Goal: Book appointment/travel/reservation

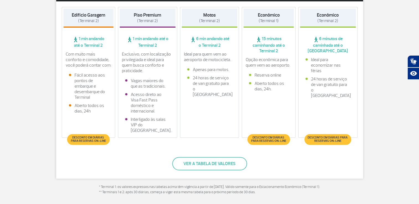
scroll to position [147, 0]
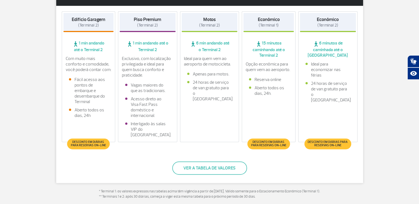
click at [325, 141] on span "Desconto em diárias para reservas on-line" at bounding box center [327, 144] width 41 height 7
click at [324, 144] on span "Desconto em diárias para reservas on-line" at bounding box center [327, 144] width 41 height 7
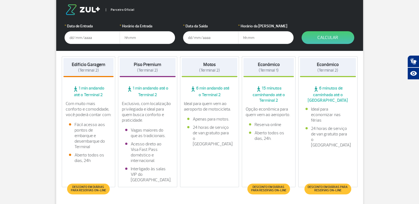
scroll to position [93, 0]
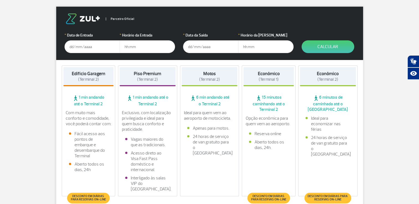
click at [87, 50] on input "text" at bounding box center [91, 46] width 55 height 13
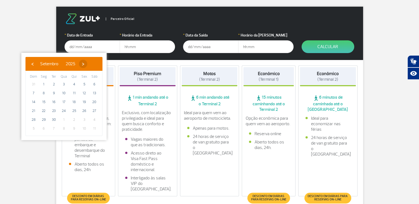
click at [87, 64] on span "›" at bounding box center [83, 64] width 8 height 8
click at [77, 94] on span "9" at bounding box center [74, 93] width 9 height 9
type input "[DATE]"
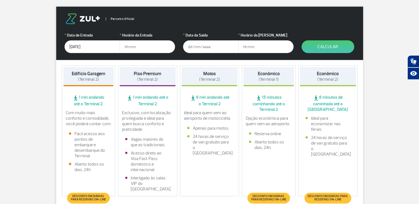
click at [146, 46] on input "text" at bounding box center [146, 46] width 55 height 13
type input "10:00"
click at [202, 46] on input "text" at bounding box center [210, 46] width 55 height 13
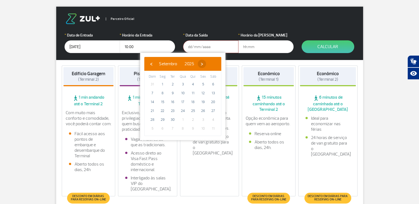
click at [206, 66] on span "›" at bounding box center [201, 64] width 8 height 8
click at [153, 101] on span "12" at bounding box center [152, 102] width 9 height 9
type input "[DATE]"
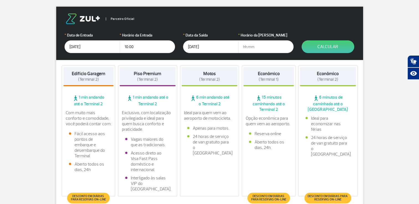
click at [245, 50] on input "text" at bounding box center [265, 46] width 55 height 13
type input "22:30"
click at [149, 48] on input "10:00" at bounding box center [146, 46] width 55 height 13
type input "10:30"
click at [316, 43] on button "Calcular" at bounding box center [327, 46] width 53 height 13
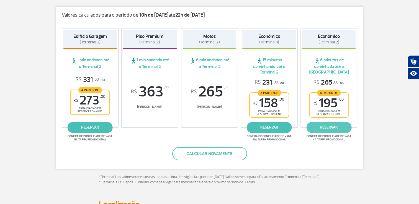
click at [320, 124] on link "reservar" at bounding box center [328, 127] width 45 height 11
